Goal: Task Accomplishment & Management: Complete application form

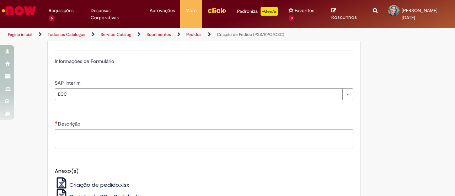
scroll to position [403, 0]
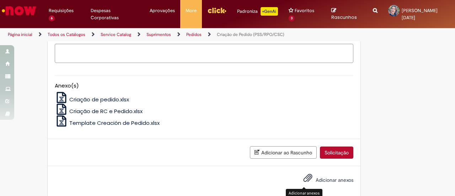
click at [315, 177] on span "Adicionar anexos" at bounding box center [334, 180] width 38 height 6
click at [0, 0] on input "Adicionar anexos" at bounding box center [0, 0] width 0 height 0
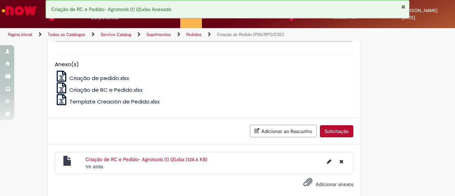
scroll to position [428, 0]
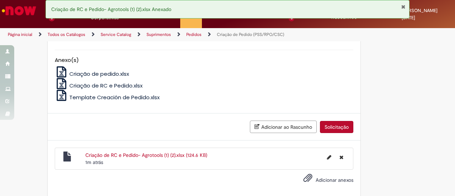
click at [315, 177] on span "Adicionar anexos" at bounding box center [334, 180] width 38 height 6
click at [0, 0] on input "Adicionar anexos" at bounding box center [0, 0] width 0 height 0
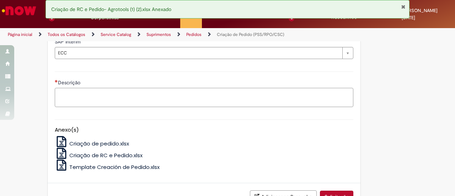
click at [116, 88] on textarea "Descrição" at bounding box center [204, 97] width 298 height 19
paste textarea "**********"
click at [182, 88] on textarea "**********" at bounding box center [204, 97] width 298 height 19
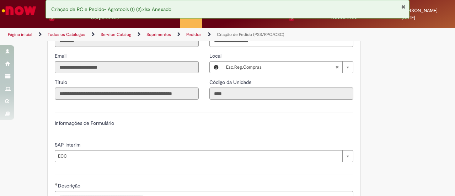
type textarea "**********"
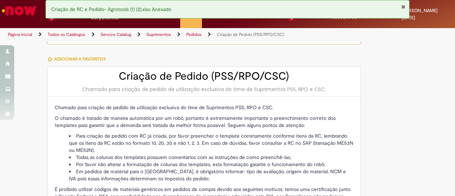
scroll to position [0, 0]
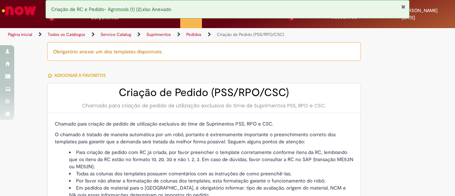
click at [403, 8] on button "Fechar Notificação" at bounding box center [403, 7] width 5 height 6
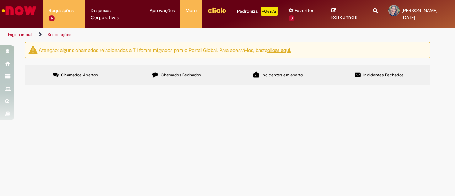
click at [171, 72] on span "Chamados Fechados" at bounding box center [181, 75] width 40 height 6
click at [0, 0] on td "Piloto com IA para gestão/ redução KPI de água" at bounding box center [0, 0] width 0 height 0
click at [0, 0] on span "Criação de Pedido (PSS/RPO/CSC)" at bounding box center [0, 0] width 0 height 0
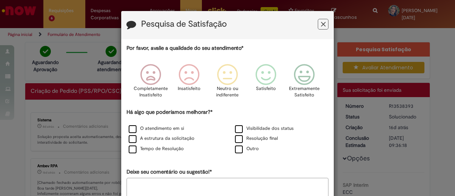
click at [321, 22] on icon "Feedback" at bounding box center [323, 24] width 5 height 7
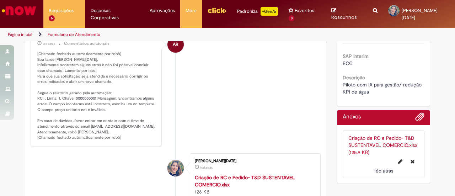
scroll to position [165, 0]
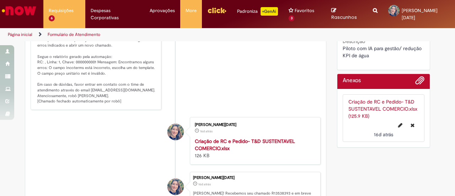
click at [354, 100] on link "Criação de RC e Pedido- T&D SUSTENTAVEL COMERCIO.xlsx (125.9 KB)" at bounding box center [382, 108] width 69 height 21
